Goal: Task Accomplishment & Management: Manage account settings

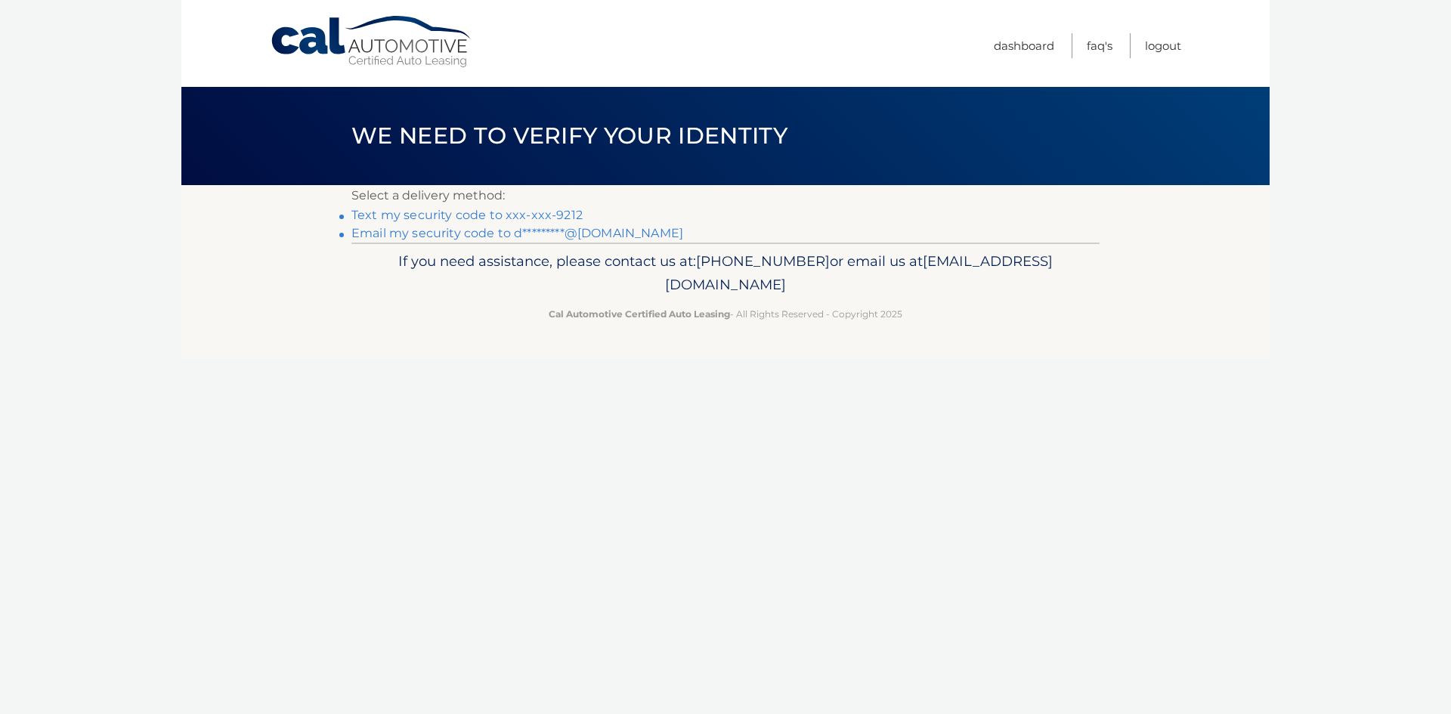
click at [564, 212] on link "Text my security code to xxx-xxx-9212" at bounding box center [466, 215] width 231 height 14
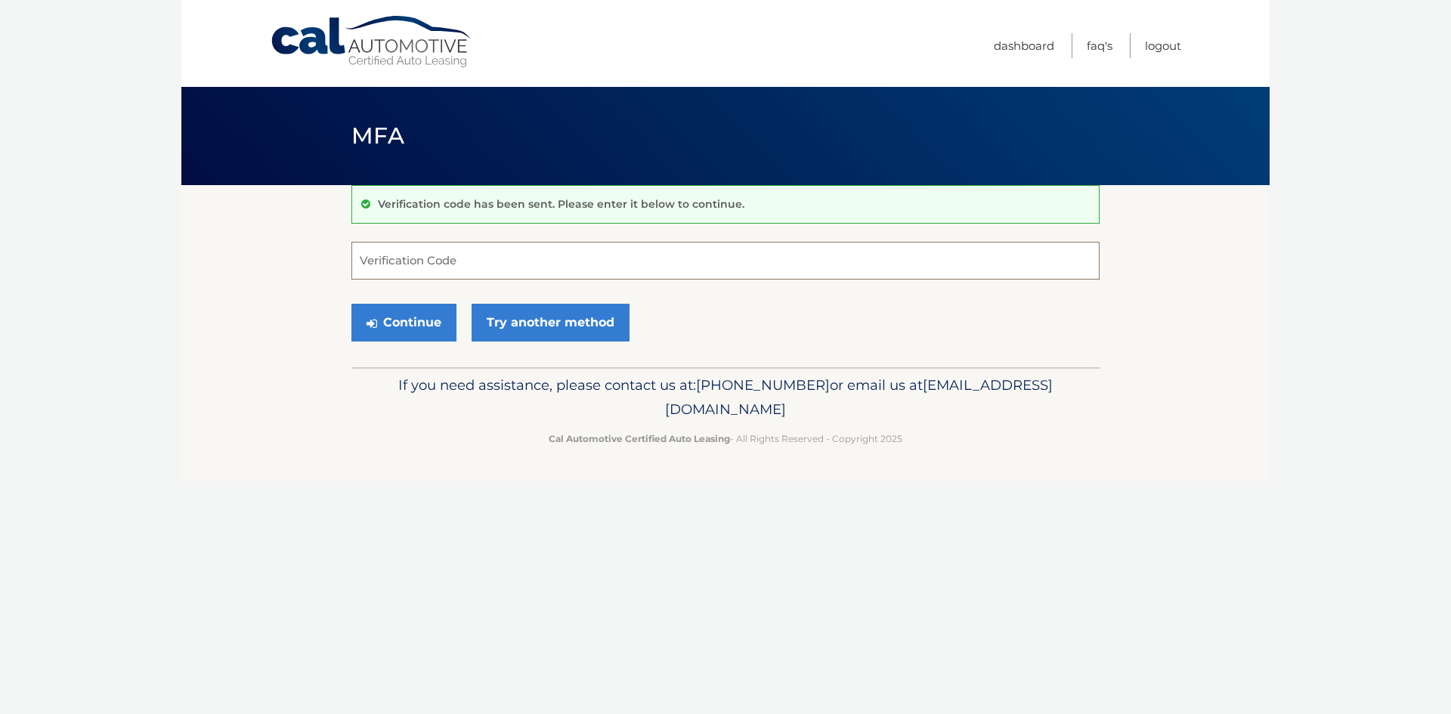
click at [538, 256] on input "Verification Code" at bounding box center [725, 261] width 748 height 38
type input "560957"
click at [409, 324] on button "Continue" at bounding box center [403, 323] width 105 height 38
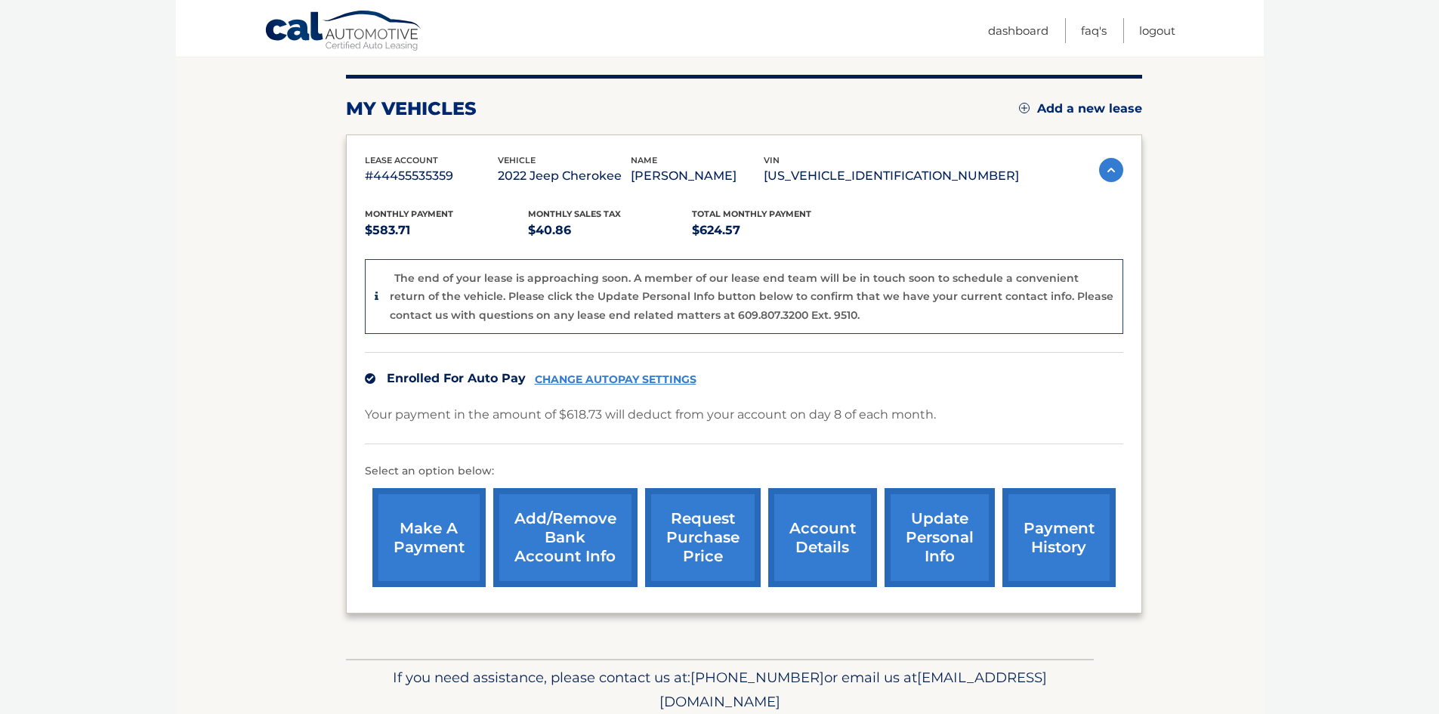
scroll to position [227, 0]
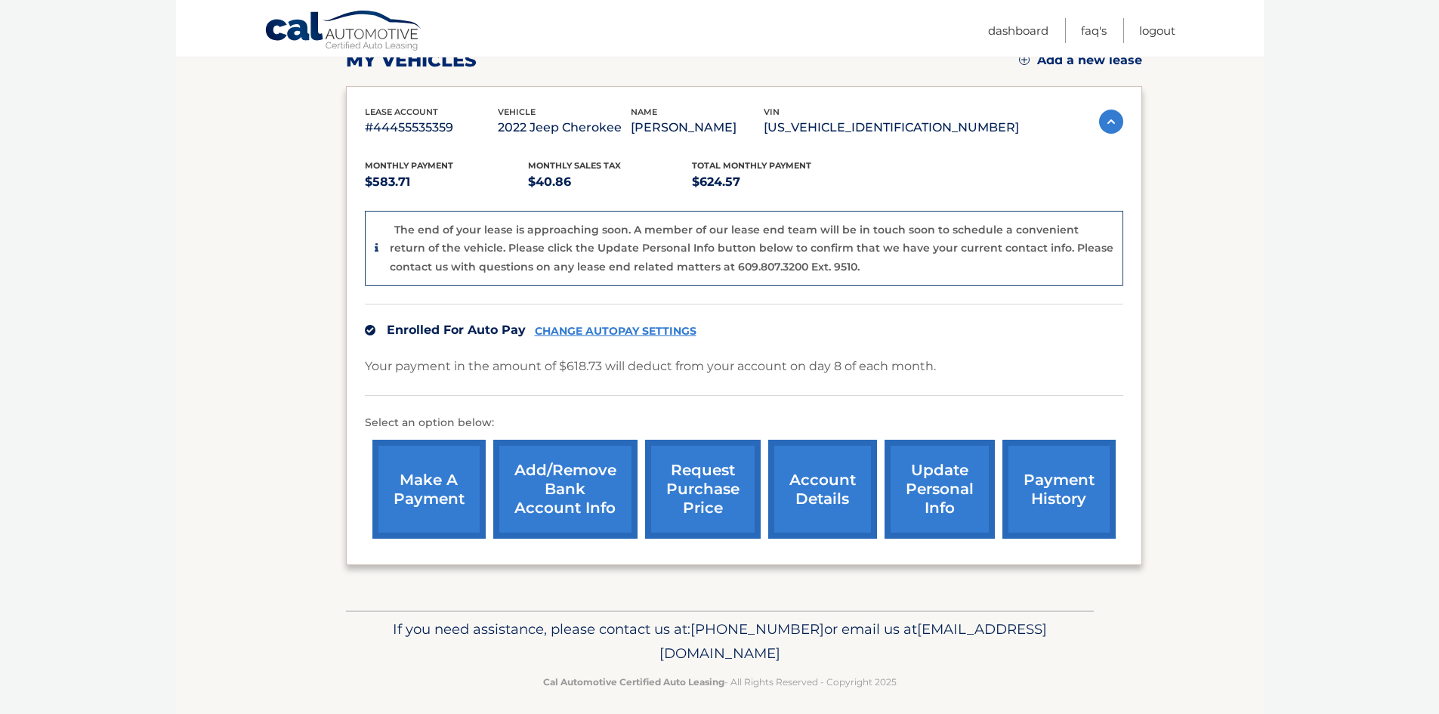
click at [934, 479] on link "update personal info" at bounding box center [940, 489] width 110 height 99
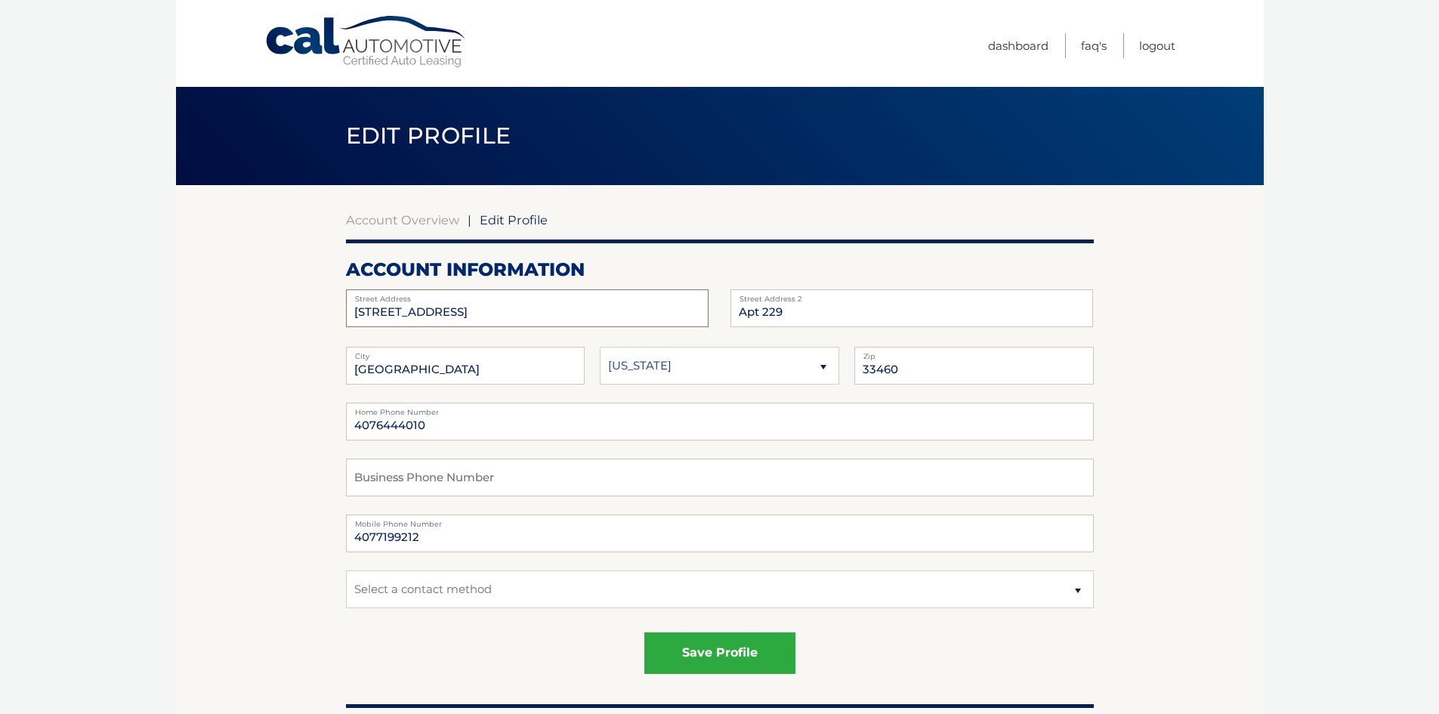
drag, startPoint x: 382, startPoint y: 312, endPoint x: 501, endPoint y: 313, distance: 118.6
click at [501, 313] on input "101 SE Coast St" at bounding box center [527, 308] width 363 height 38
type input "101 S East Coast St."
drag, startPoint x: 454, startPoint y: 423, endPoint x: 240, endPoint y: 422, distance: 213.8
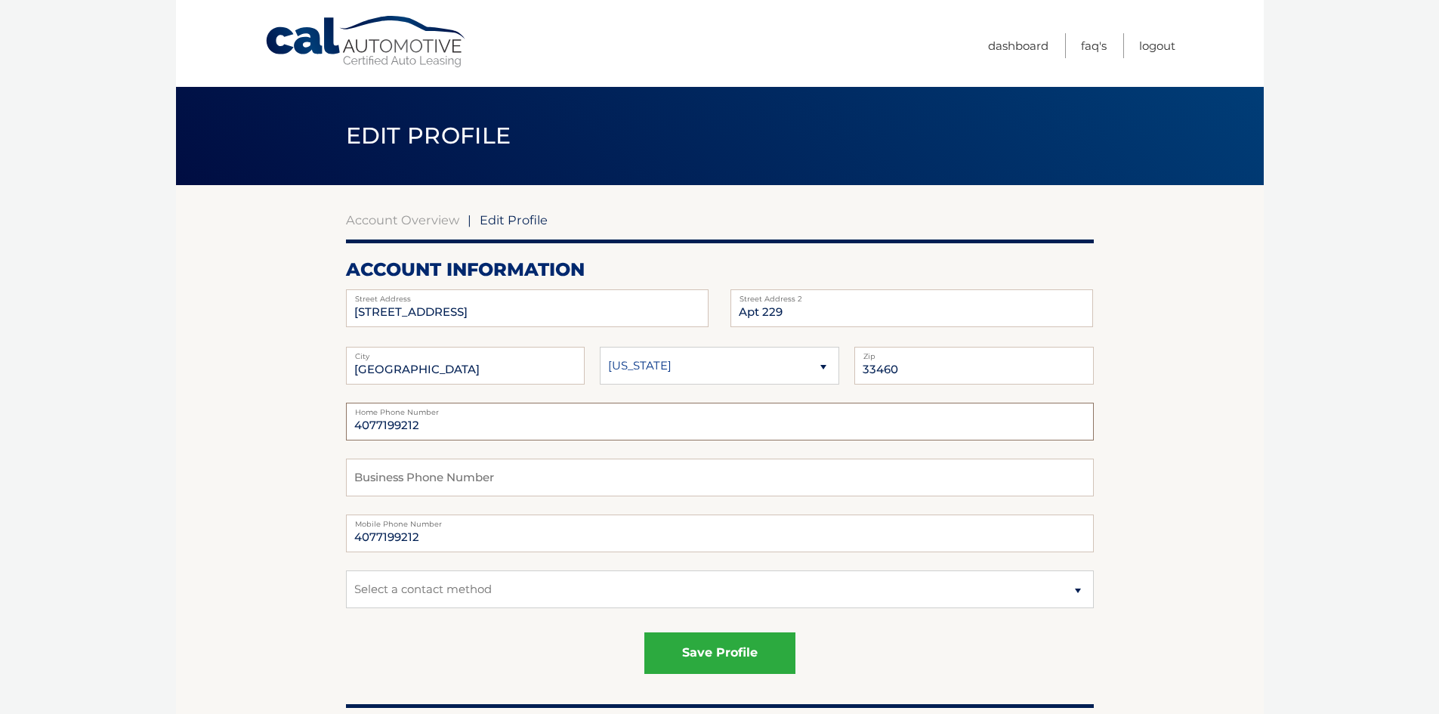
type input "4077199212"
click at [491, 587] on select "Select a contact method Mobile Home" at bounding box center [720, 589] width 748 height 38
select select "1"
click at [346, 570] on select "Select a contact method Mobile Home" at bounding box center [720, 589] width 748 height 38
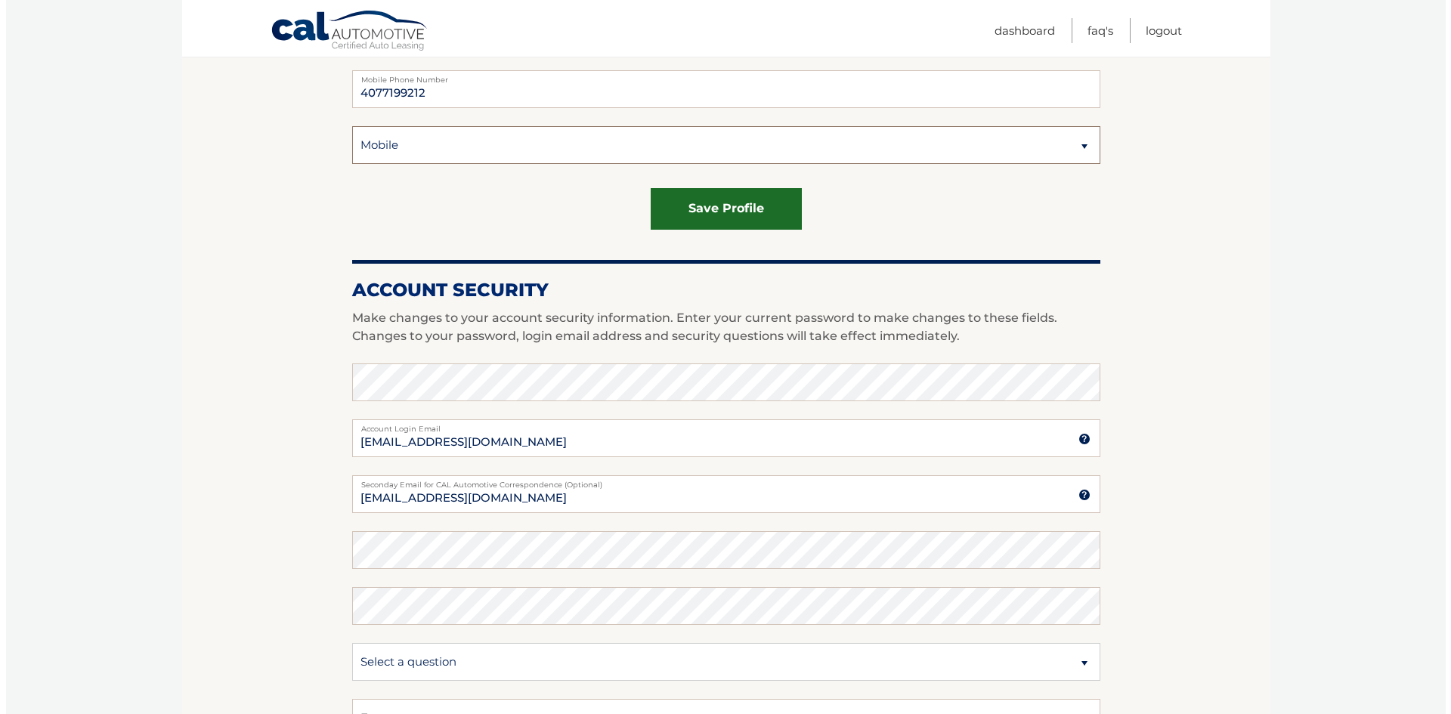
scroll to position [453, 0]
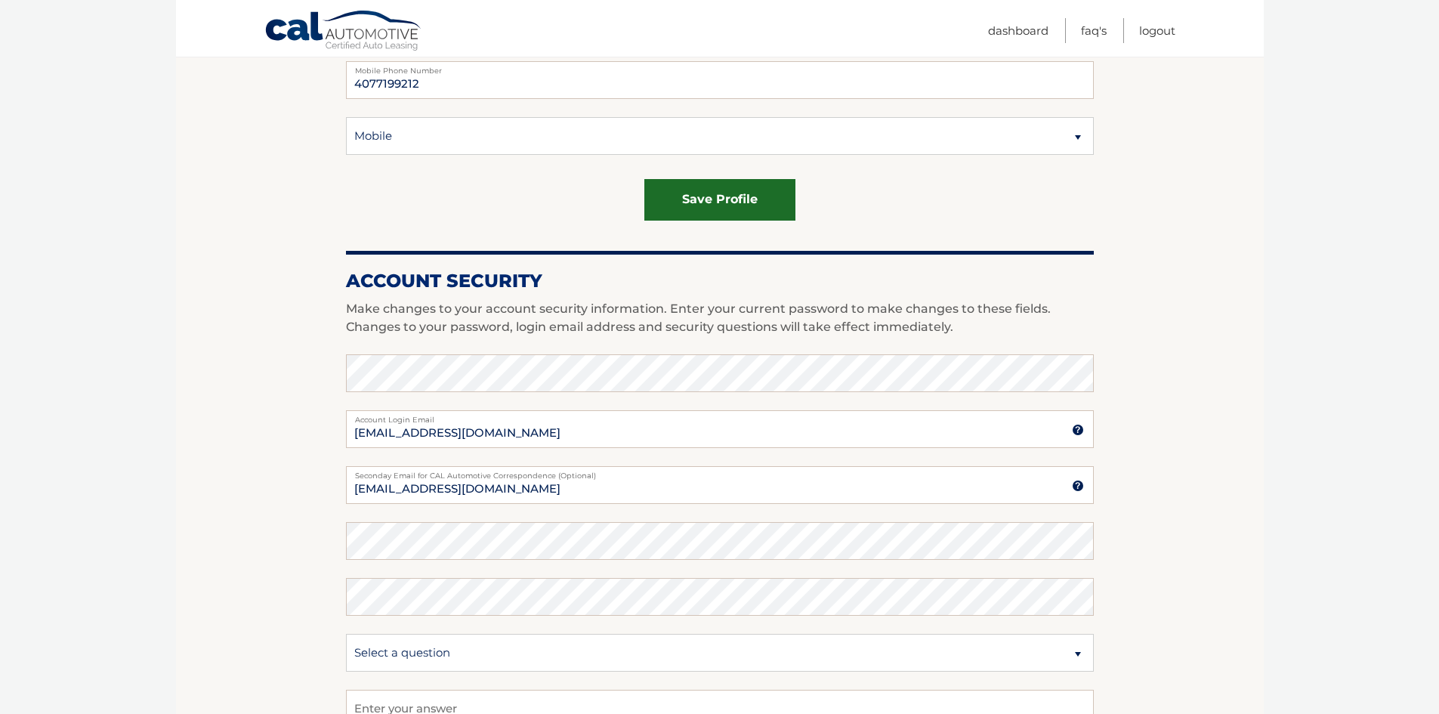
click at [717, 191] on button "save profile" at bounding box center [719, 200] width 151 height 42
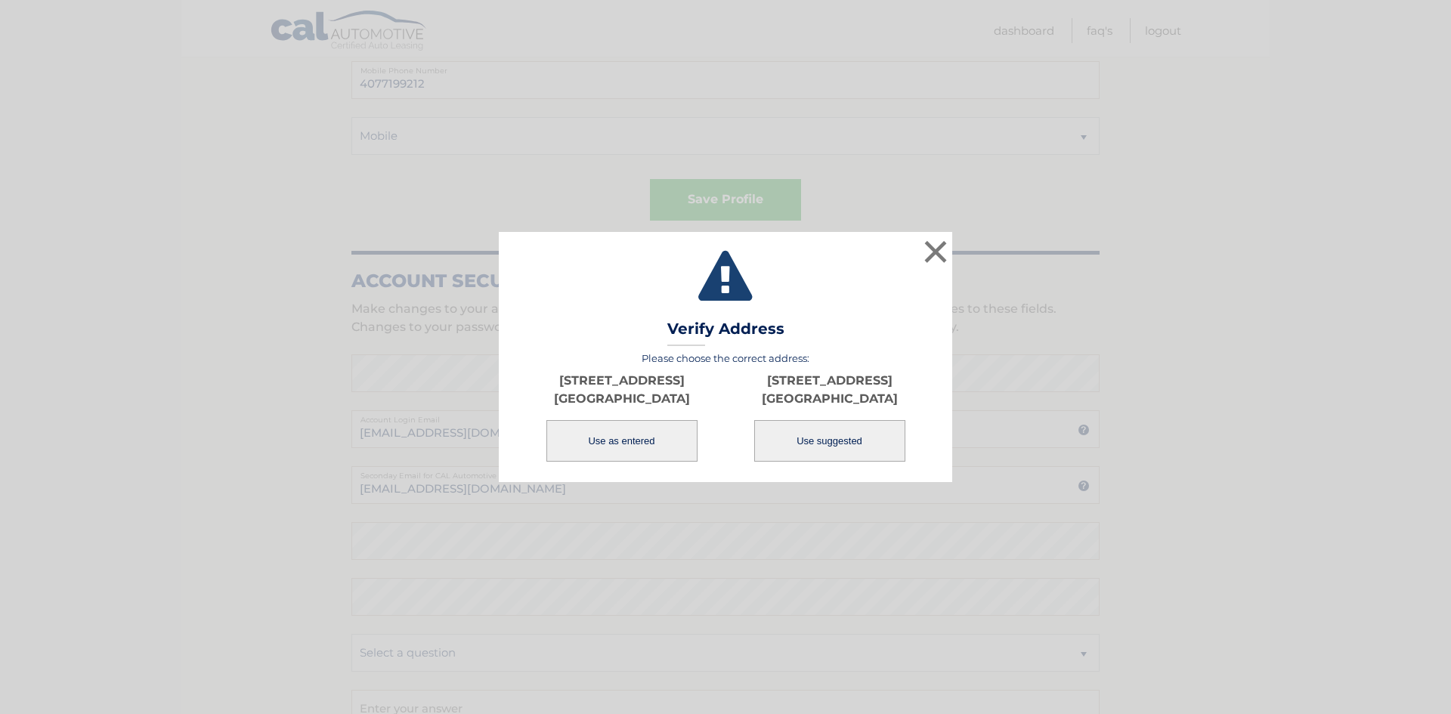
click at [835, 442] on button "Use suggested" at bounding box center [829, 441] width 151 height 42
type input "[STREET_ADDRESS]"
type input "LAKE WORTH"
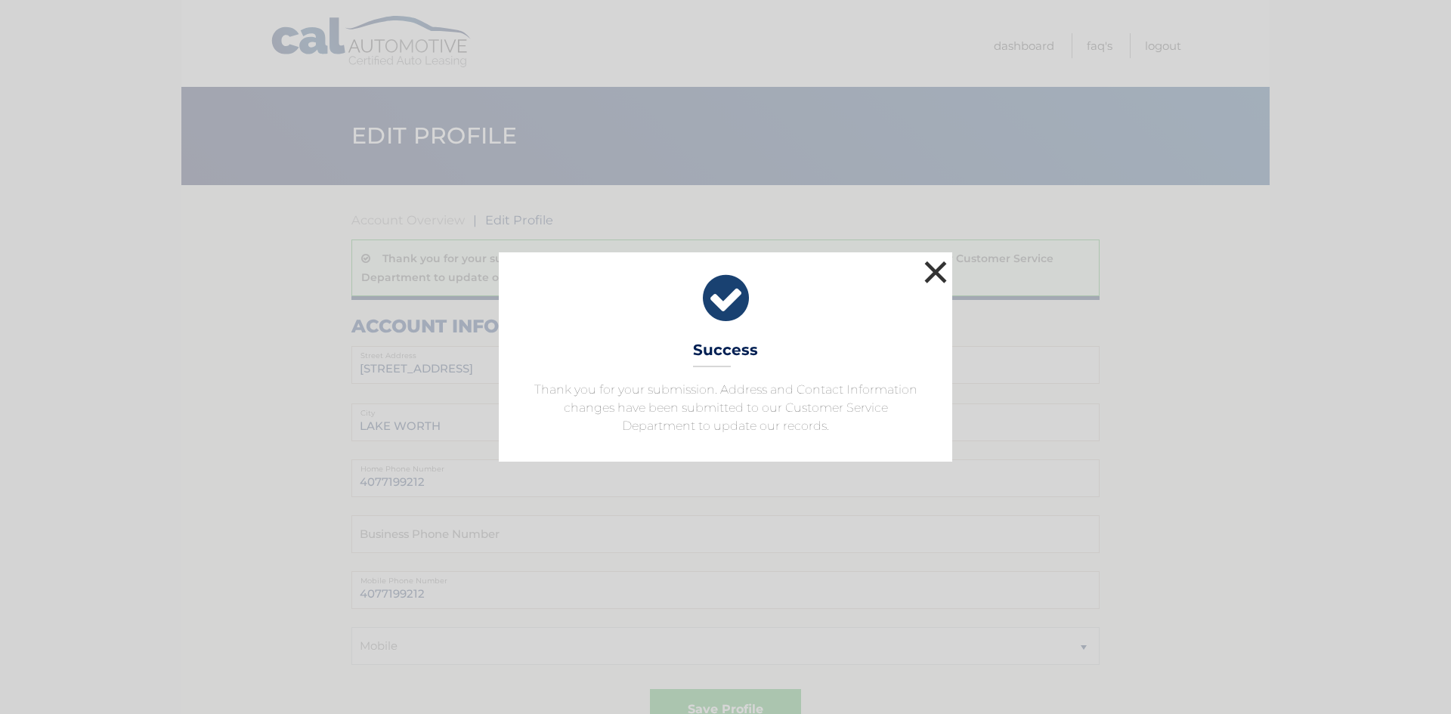
click at [938, 277] on button "×" at bounding box center [935, 272] width 30 height 30
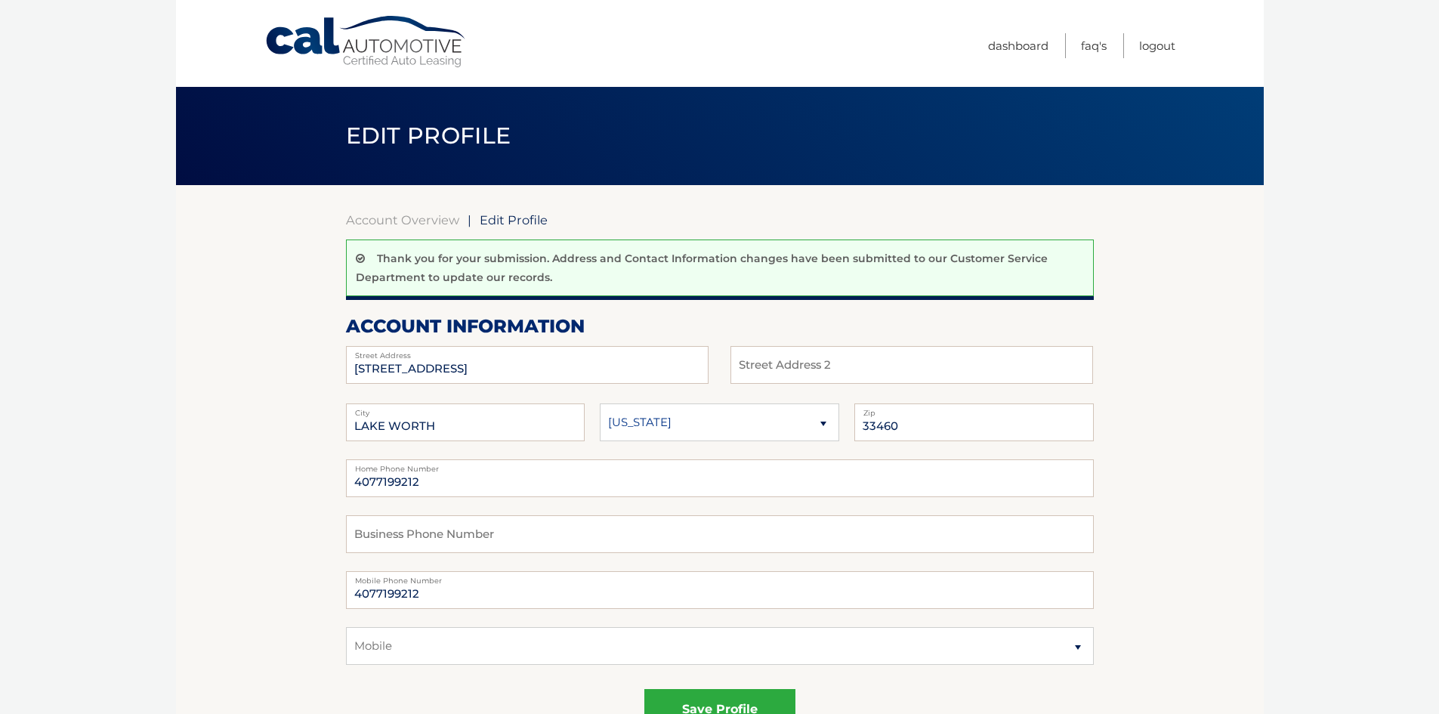
click at [303, 33] on link "Cal Automotive" at bounding box center [366, 42] width 204 height 54
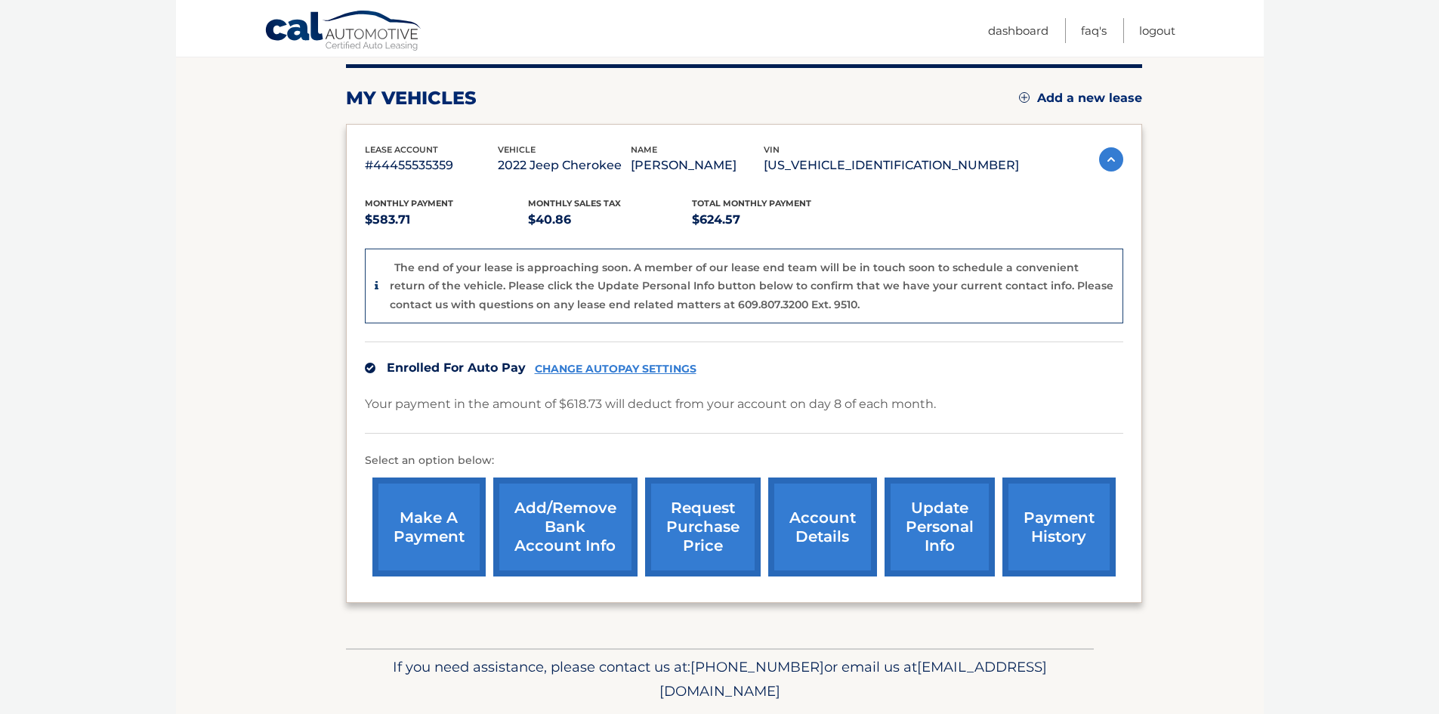
scroll to position [162, 0]
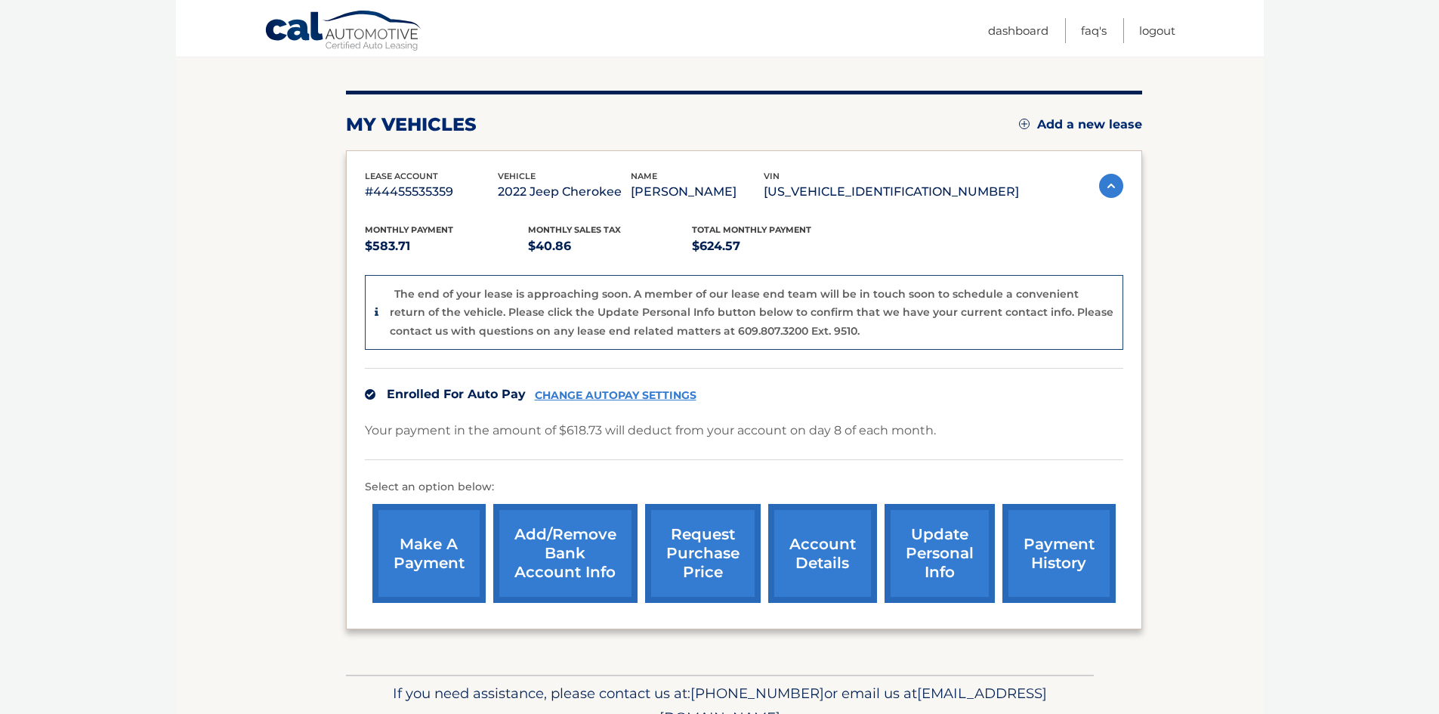
click at [807, 549] on link "account details" at bounding box center [822, 553] width 109 height 99
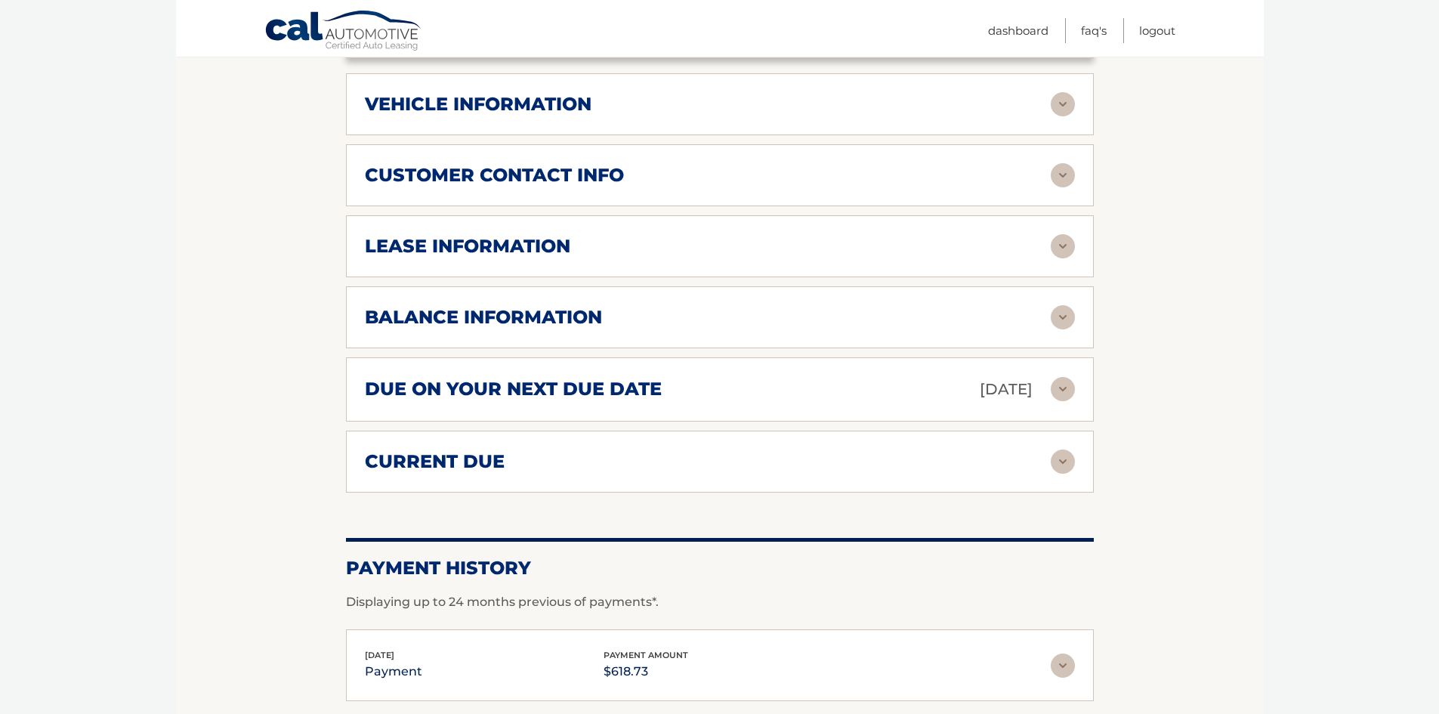
scroll to position [680, 0]
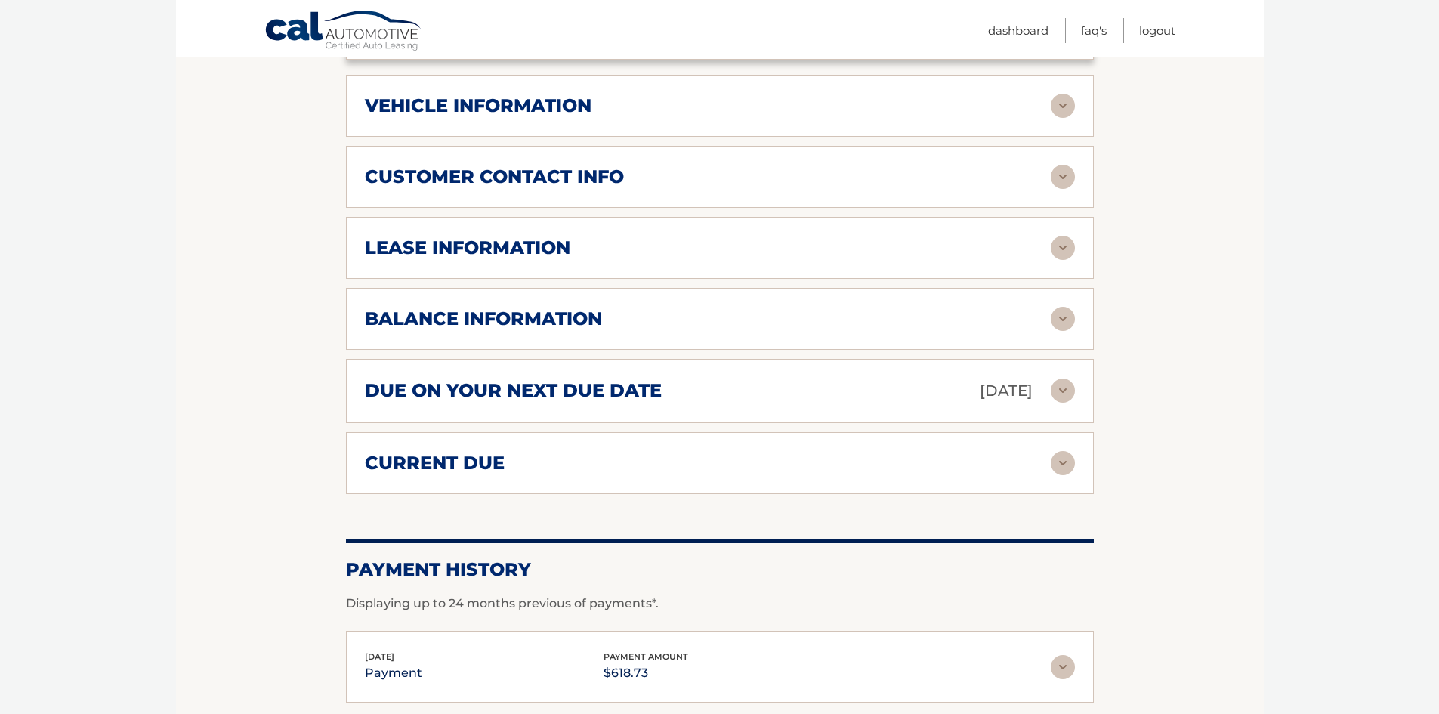
click at [1058, 307] on img at bounding box center [1063, 319] width 24 height 24
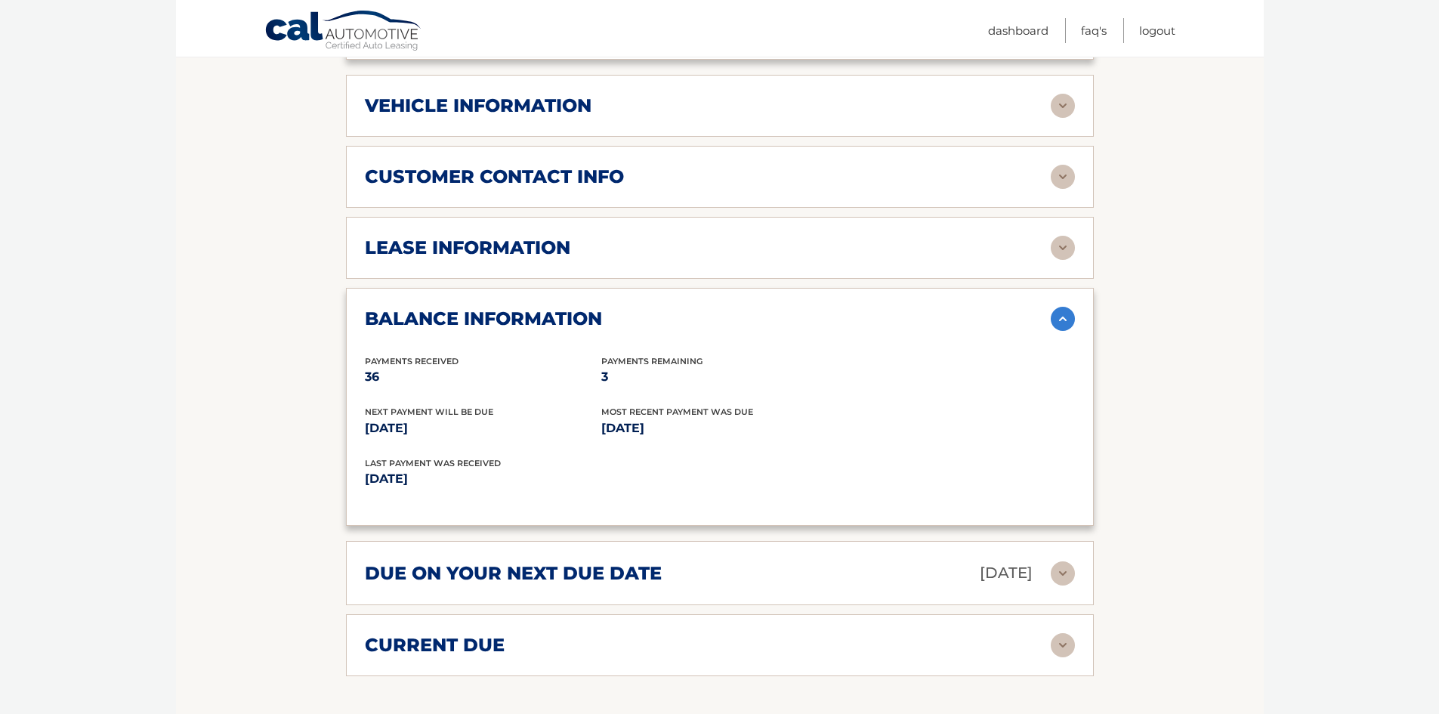
click at [1070, 236] on img at bounding box center [1063, 248] width 24 height 24
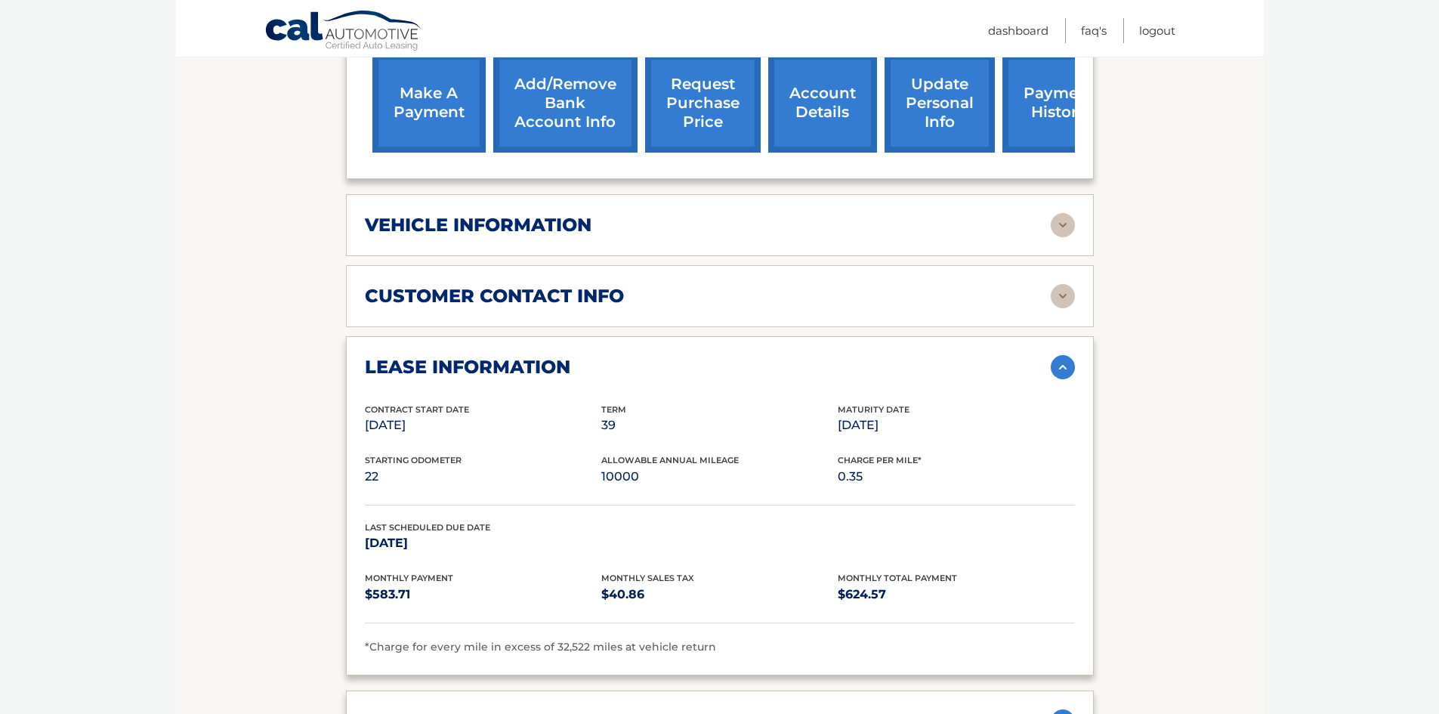
scroll to position [529, 0]
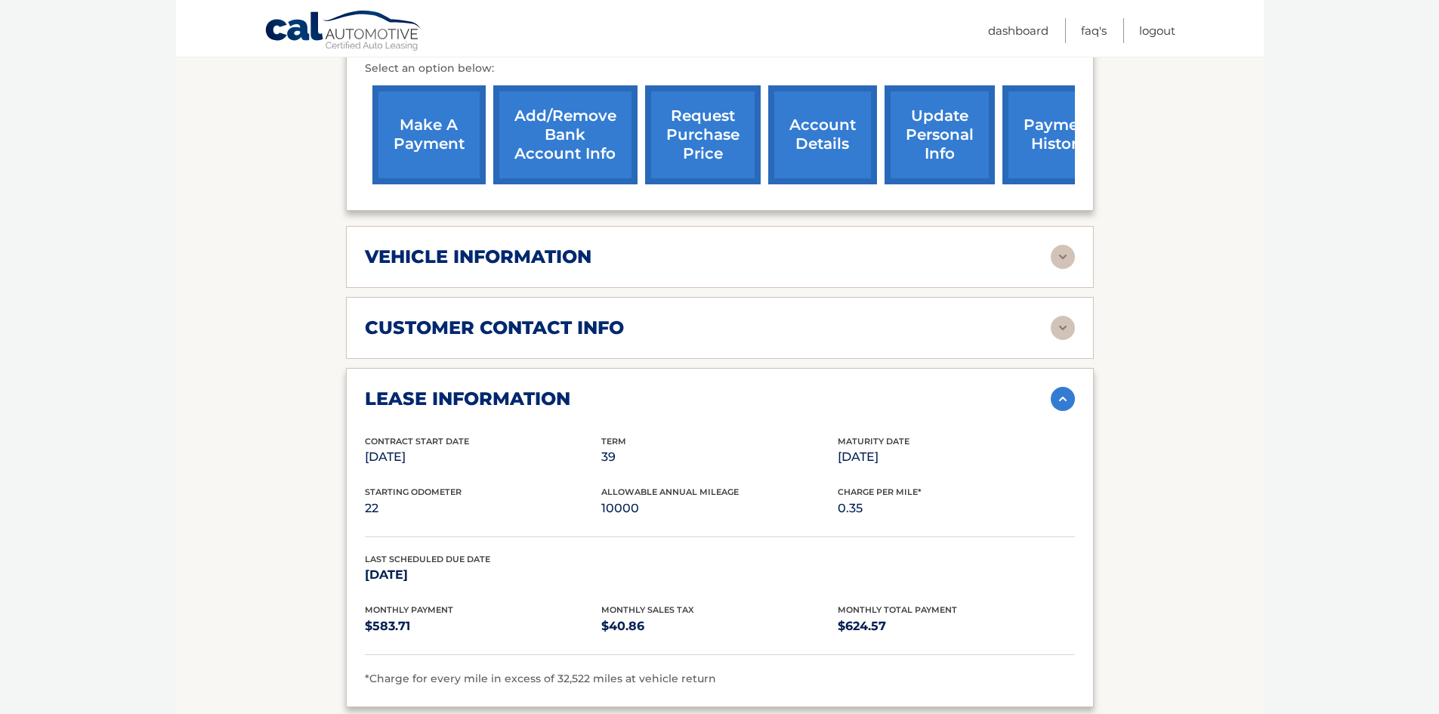
click at [511, 246] on h2 "vehicle information" at bounding box center [478, 257] width 227 height 23
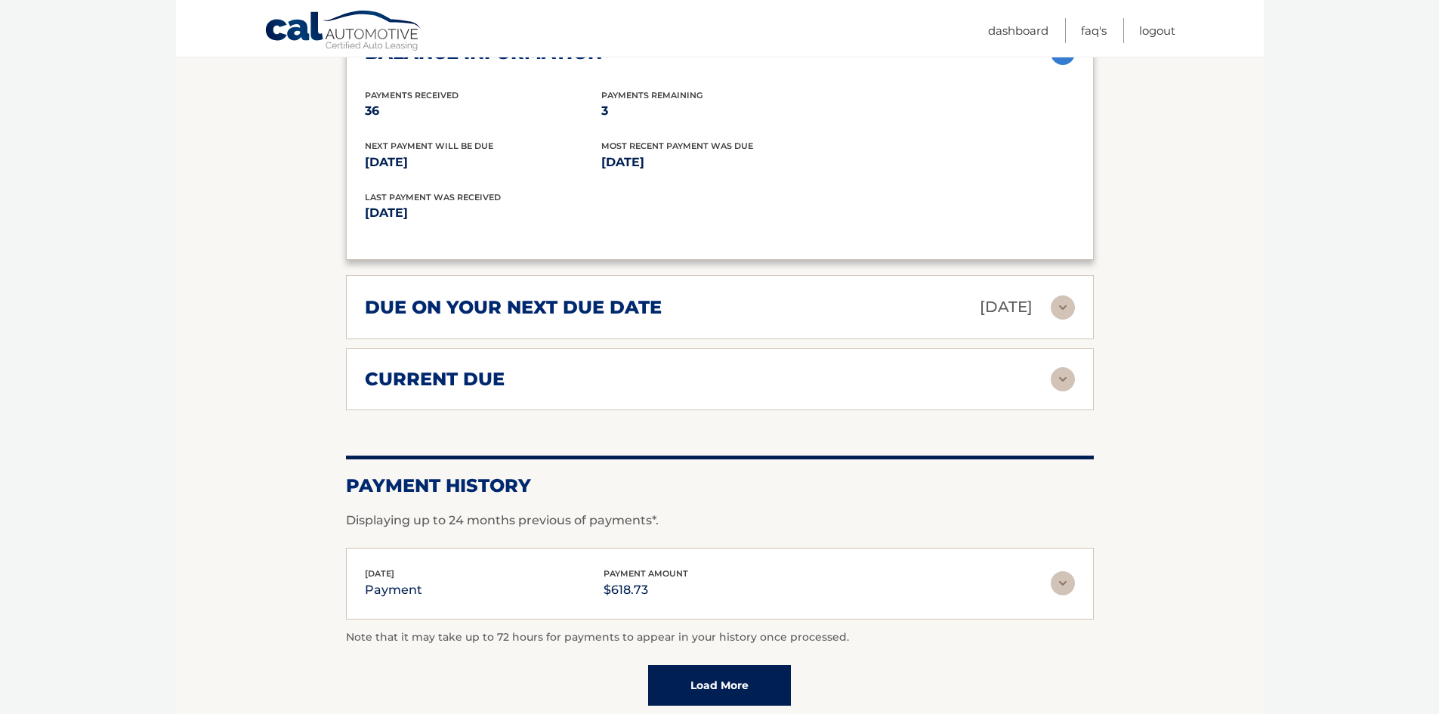
scroll to position [1708, 0]
